Goal: Task Accomplishment & Management: Use online tool/utility

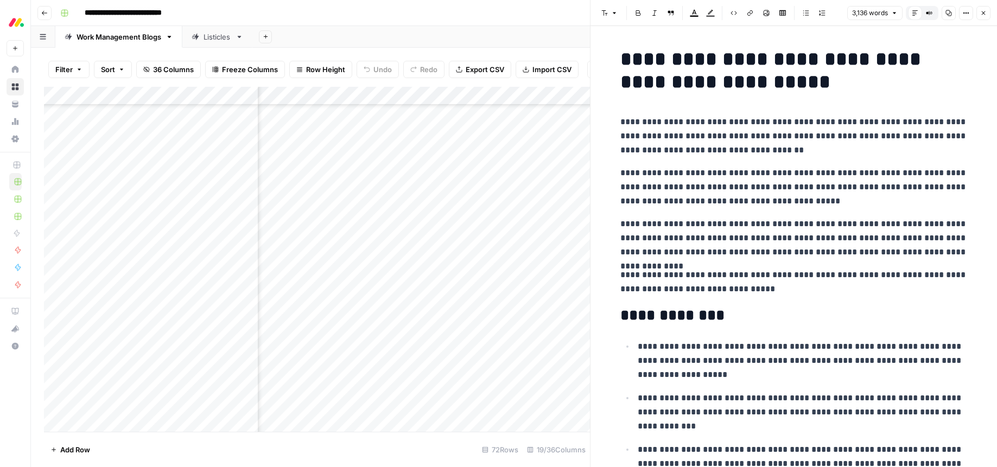
scroll to position [3200, 0]
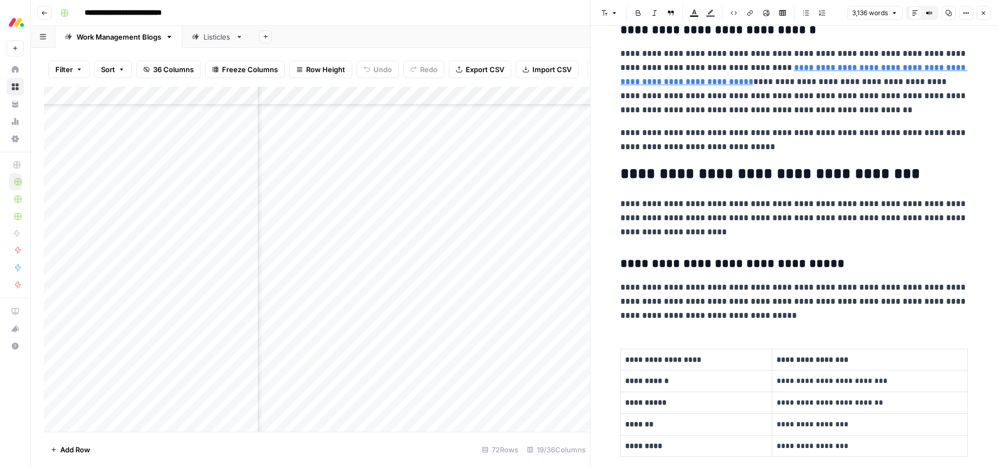
click at [982, 14] on icon "button" at bounding box center [983, 13] width 7 height 7
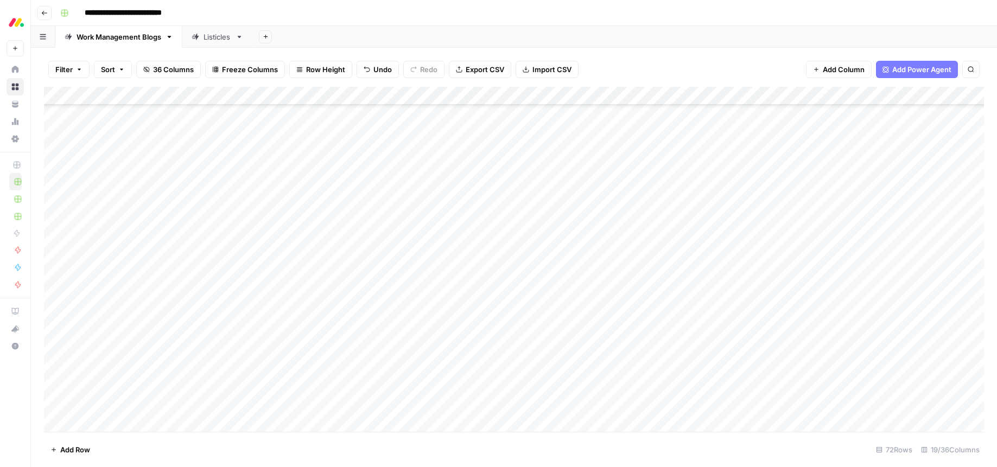
scroll to position [774, 0]
drag, startPoint x: 764, startPoint y: 223, endPoint x: 766, endPoint y: 248, distance: 25.0
click at [764, 223] on div "Add Column" at bounding box center [514, 169] width 940 height 165
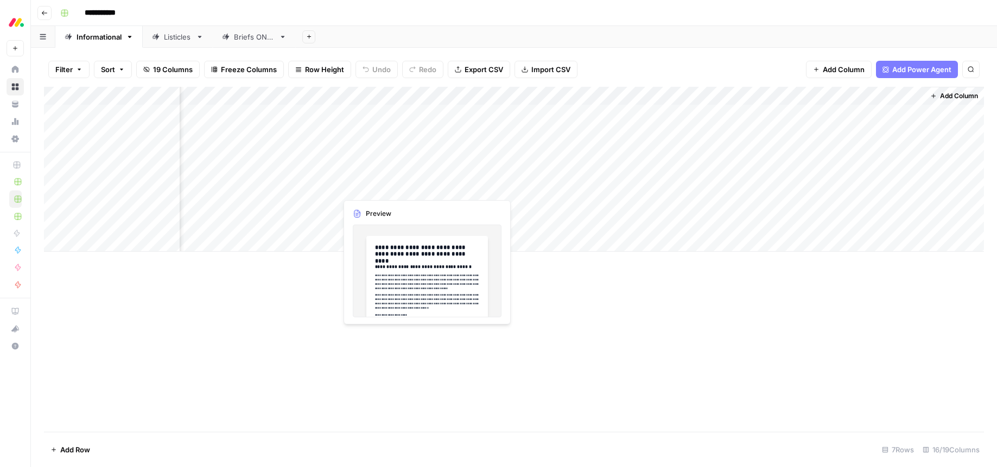
scroll to position [0, 0]
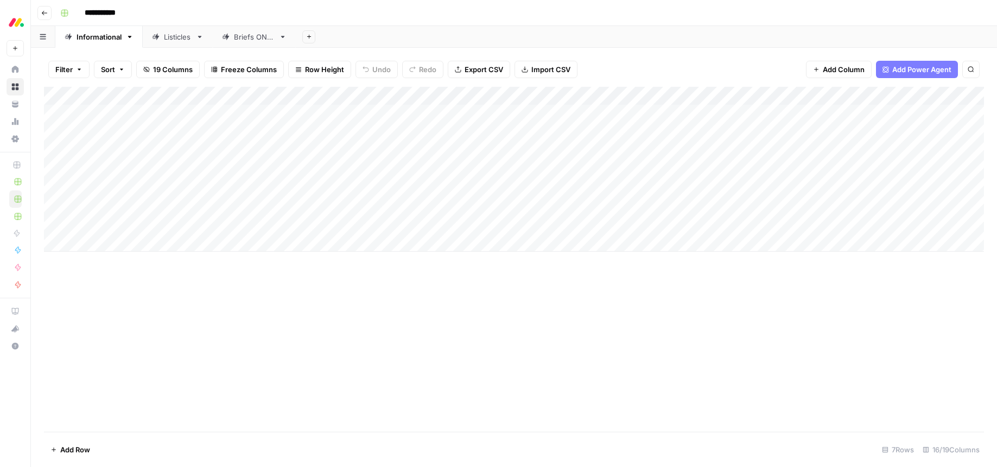
drag, startPoint x: 379, startPoint y: 226, endPoint x: 372, endPoint y: 225, distance: 6.7
click at [379, 226] on div "Add Column" at bounding box center [514, 169] width 940 height 165
click at [372, 225] on div "Add Column" at bounding box center [514, 169] width 940 height 165
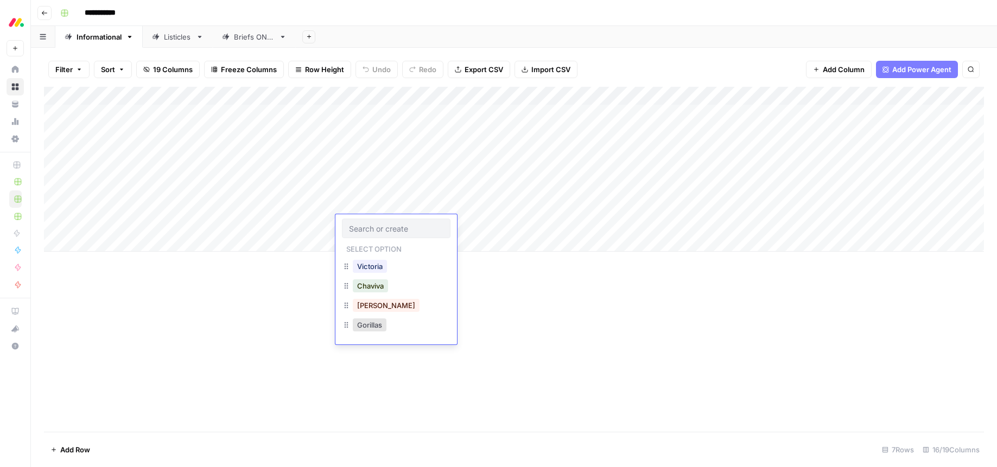
click at [357, 225] on input "text" at bounding box center [396, 229] width 94 height 10
click at [365, 268] on button "Victoria" at bounding box center [370, 266] width 34 height 13
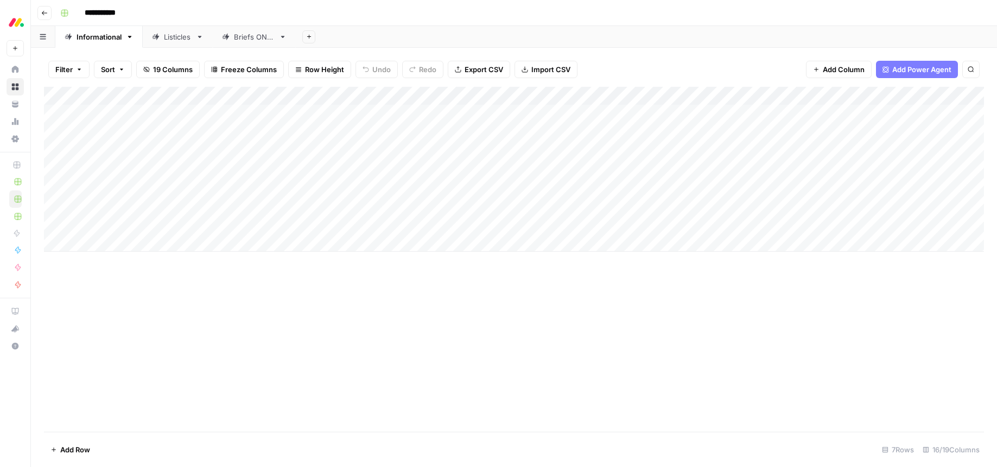
click at [296, 225] on div "Add Column" at bounding box center [514, 169] width 940 height 165
click at [286, 226] on div "Add Column" at bounding box center [514, 169] width 940 height 165
click at [367, 208] on div "Add Column" at bounding box center [514, 169] width 940 height 165
click at [591, 325] on div "Add Column" at bounding box center [514, 259] width 940 height 345
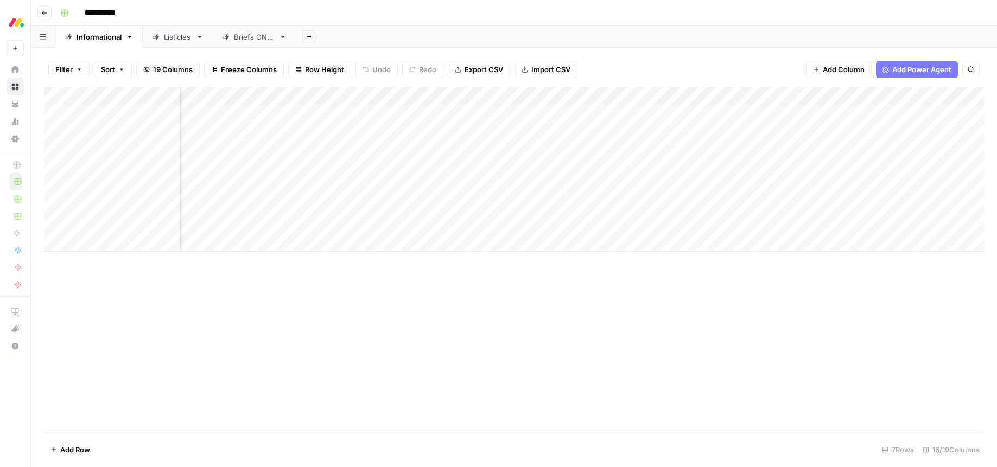
scroll to position [0, 620]
click at [560, 225] on div "Add Column" at bounding box center [514, 169] width 940 height 165
click at [590, 225] on div "Add Column" at bounding box center [514, 169] width 940 height 165
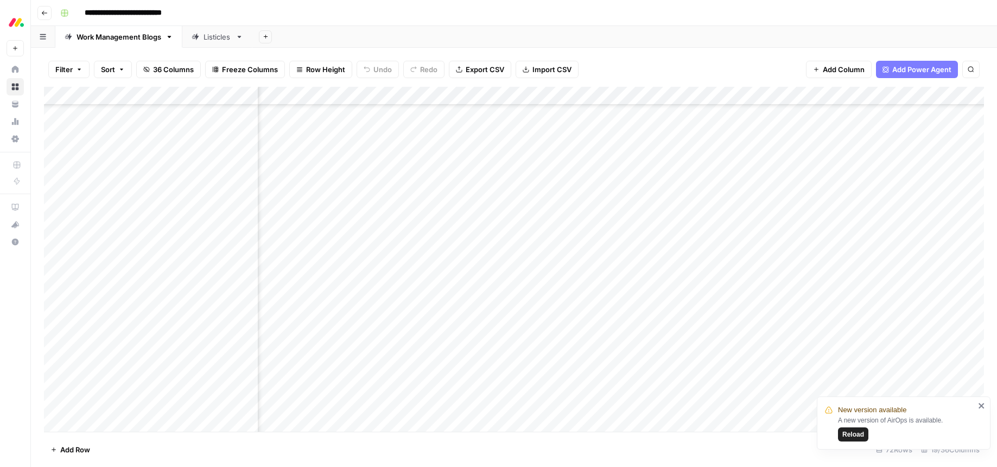
scroll to position [960, 348]
